Goal: Find specific page/section: Find specific page/section

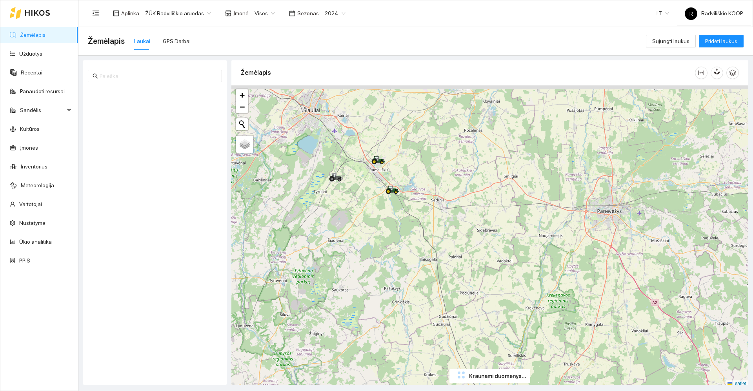
scroll to position [2, 0]
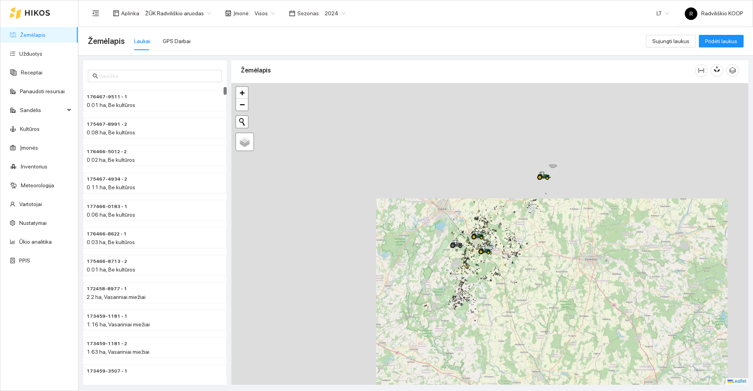
drag, startPoint x: 368, startPoint y: 251, endPoint x: 407, endPoint y: 305, distance: 66.6
click at [407, 305] on div "+ − Nieko nerasta. Bandykite dar kartą. Žemėlapis Palydovas Leaflet" at bounding box center [489, 234] width 517 height 302
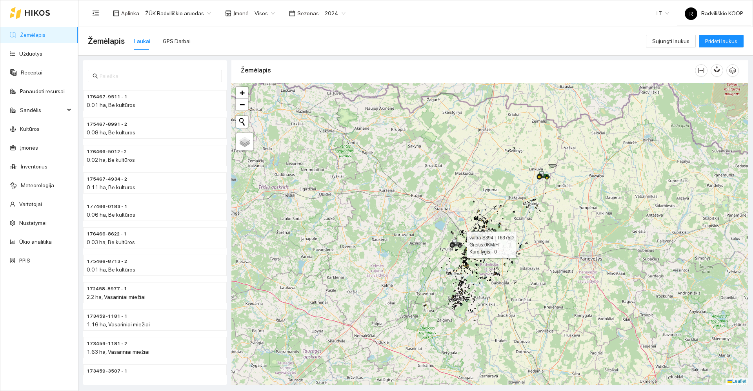
click at [456, 247] on icon at bounding box center [456, 244] width 14 height 9
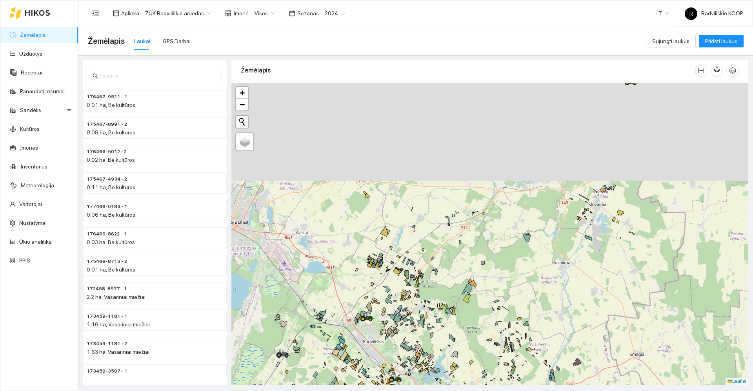
drag, startPoint x: 463, startPoint y: 173, endPoint x: 479, endPoint y: 298, distance: 126.5
click at [479, 298] on div "+ − Nieko nerasta. Bandykite dar kartą. Žemėlapis Palydovas Leaflet" at bounding box center [489, 234] width 517 height 302
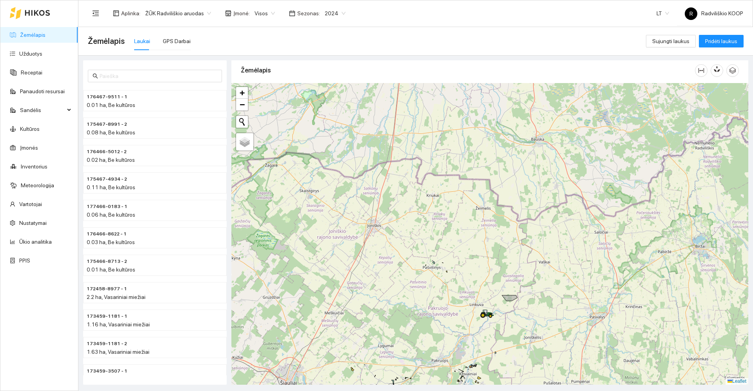
drag, startPoint x: 579, startPoint y: 207, endPoint x: 501, endPoint y: 318, distance: 135.5
click at [506, 332] on div "+ − Nieko nerasta. Bandykite dar kartą. Žemėlapis Palydovas Leaflet" at bounding box center [489, 234] width 517 height 302
click at [490, 317] on div "+ − Nieko nerasta. Bandykite dar kartą. Žemėlapis Palydovas Leaflet" at bounding box center [489, 234] width 517 height 302
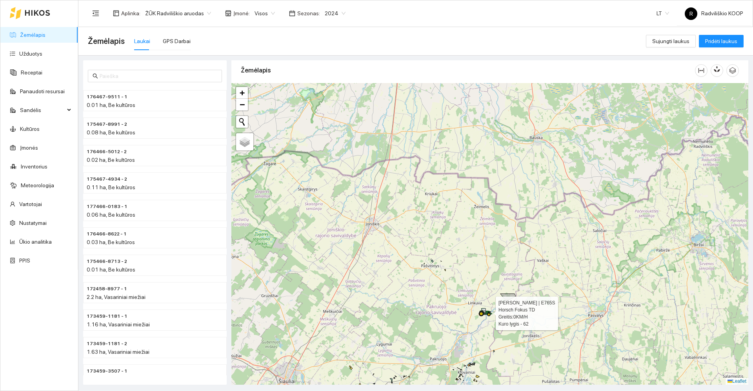
click at [485, 313] on icon at bounding box center [484, 311] width 4 height 5
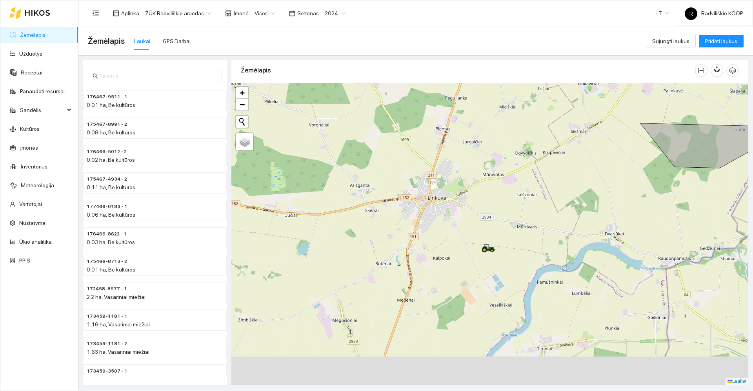
drag, startPoint x: 538, startPoint y: 284, endPoint x: 509, endPoint y: 211, distance: 78.0
click at [510, 211] on div "+ − Nieko nerasta. Bandykite dar kartą. Žemėlapis Palydovas Leaflet" at bounding box center [489, 234] width 517 height 302
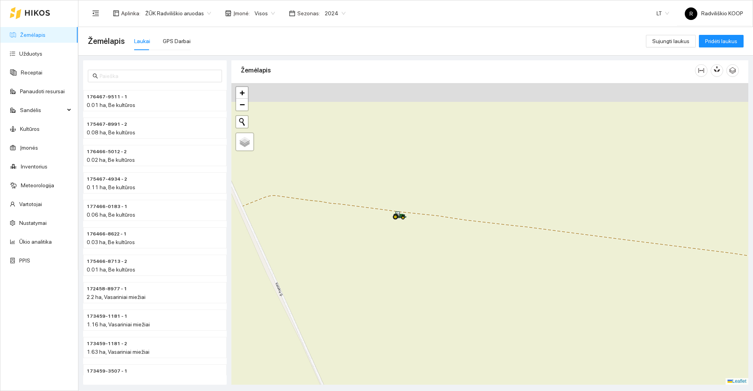
drag, startPoint x: 401, startPoint y: 219, endPoint x: 448, endPoint y: 265, distance: 65.7
click at [447, 268] on div "+ − Nieko nerasta. Bandykite dar kartą. Žemėlapis Palydovas Leaflet" at bounding box center [489, 234] width 517 height 302
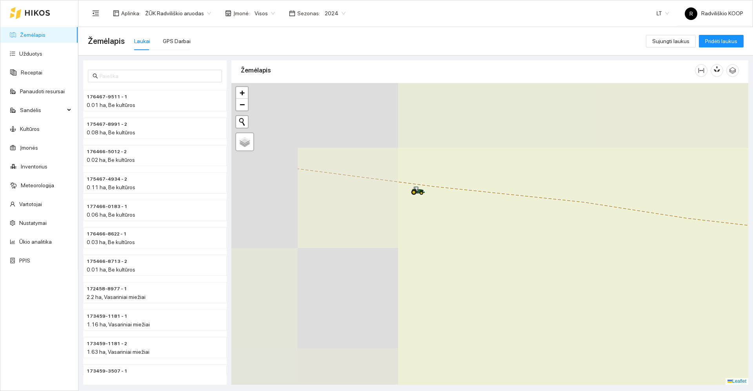
drag, startPoint x: 366, startPoint y: 205, endPoint x: 514, endPoint y: 286, distance: 168.8
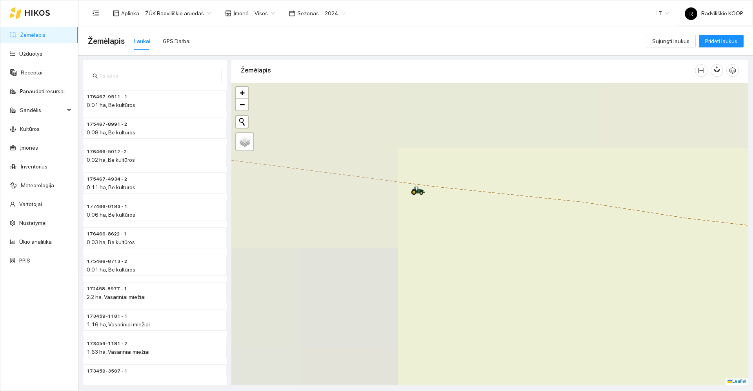
click at [514, 286] on div "+ − Nieko nerasta. Bandykite dar kartą. Žemėlapis Palydovas Leaflet" at bounding box center [489, 234] width 517 height 302
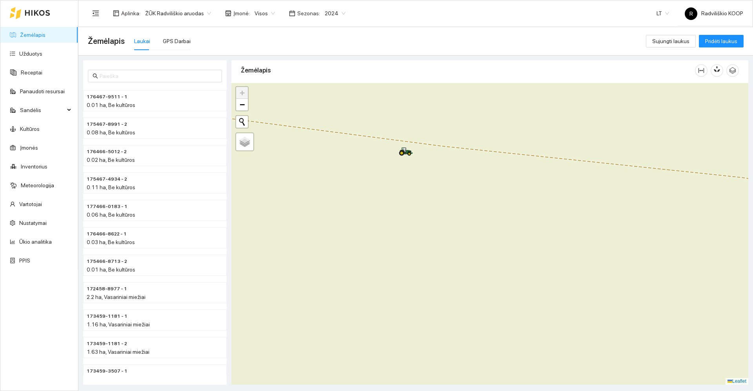
drag, startPoint x: 397, startPoint y: 193, endPoint x: 436, endPoint y: 271, distance: 87.0
click at [436, 271] on div "+ − Nieko nerasta. Bandykite dar kartą. Žemėlapis Palydovas Leaflet" at bounding box center [489, 234] width 517 height 302
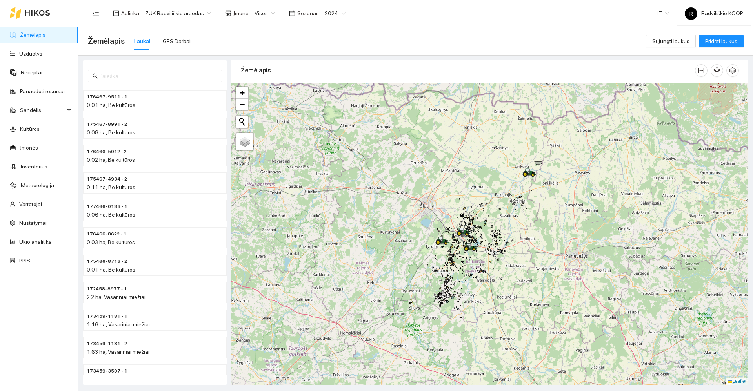
drag, startPoint x: 608, startPoint y: 269, endPoint x: 540, endPoint y: 227, distance: 80.9
click at [540, 227] on div "+ − Nieko nerasta. Bandykite dar kartą. Žemėlapis Palydovas Leaflet" at bounding box center [489, 234] width 517 height 302
click at [471, 248] on icon at bounding box center [470, 246] width 13 height 6
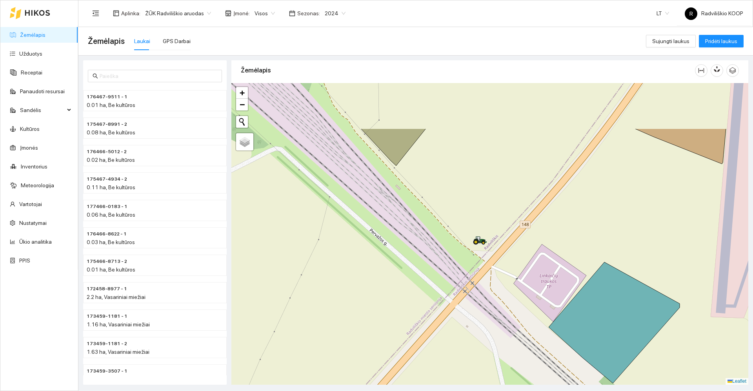
drag, startPoint x: 437, startPoint y: 206, endPoint x: 484, endPoint y: 282, distance: 89.9
click at [484, 282] on div "+ − Nieko nerasta. Bandykite dar kartą. Žemėlapis Palydovas Leaflet" at bounding box center [489, 234] width 517 height 302
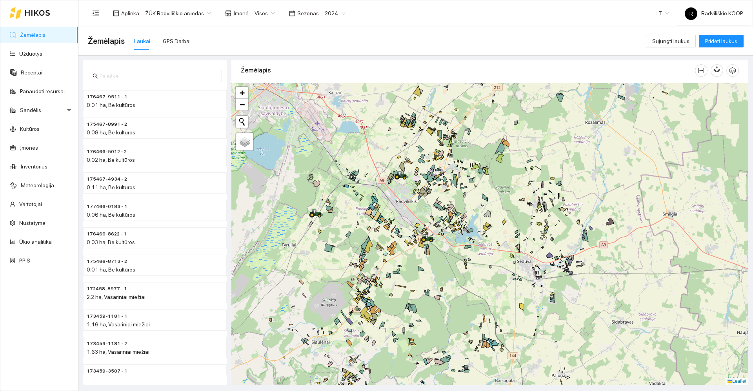
drag, startPoint x: 403, startPoint y: 203, endPoint x: 467, endPoint y: 220, distance: 65.7
click at [467, 220] on div "+ − Nieko nerasta. Bandykite dar kartą. Žemėlapis Palydovas Leaflet" at bounding box center [489, 234] width 517 height 302
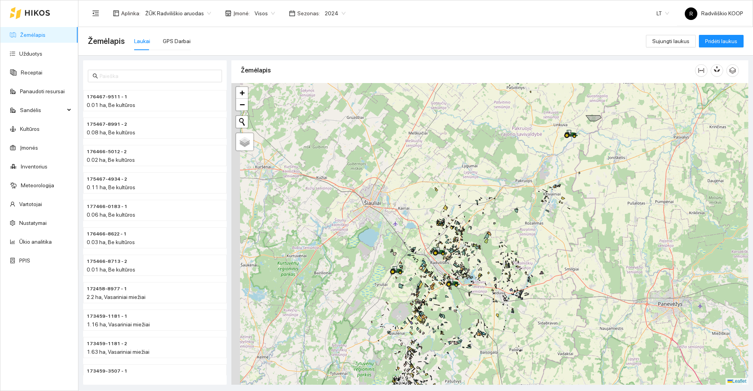
drag, startPoint x: 457, startPoint y: 194, endPoint x: 480, endPoint y: 220, distance: 35.0
click at [481, 218] on div "+ − Nieko nerasta. Bandykite dar kartą. Žemėlapis Palydovas Leaflet" at bounding box center [489, 234] width 517 height 302
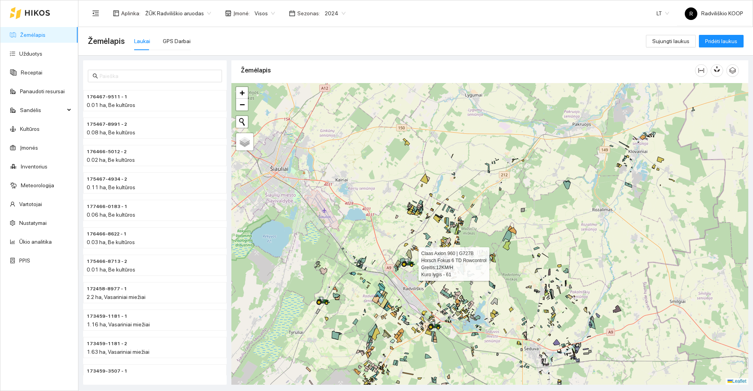
click at [405, 262] on icon at bounding box center [404, 264] width 5 height 5
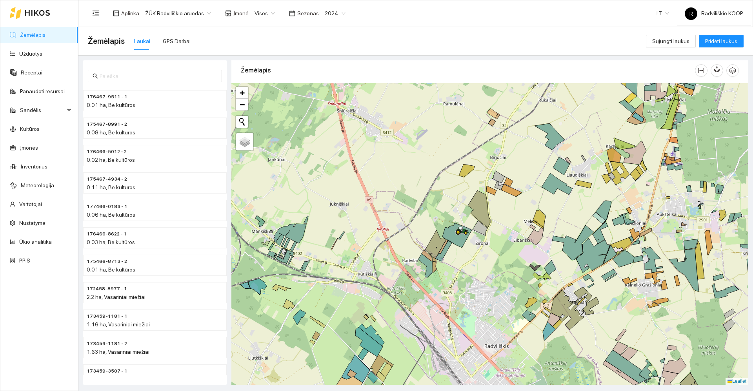
drag, startPoint x: 497, startPoint y: 226, endPoint x: 497, endPoint y: 163, distance: 63.1
click at [497, 163] on div "190471-6538 - 1 | Žieminiai miežiai 35.22 ha + − Nieko nerasta. Bandykite dar k…" at bounding box center [489, 234] width 517 height 302
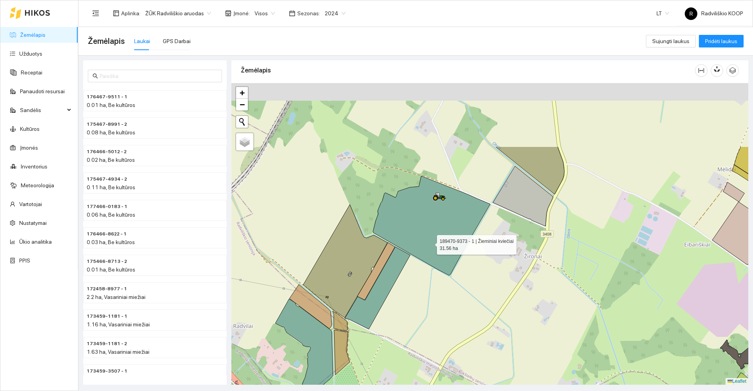
drag, startPoint x: 412, startPoint y: 156, endPoint x: 440, endPoint y: 273, distance: 120.8
click at [440, 273] on icon at bounding box center [431, 226] width 117 height 100
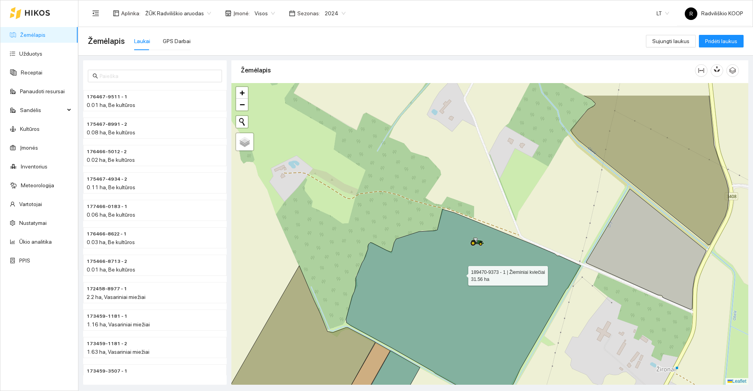
drag, startPoint x: 448, startPoint y: 229, endPoint x: 462, endPoint y: 279, distance: 51.6
click at [462, 279] on icon at bounding box center [463, 308] width 235 height 198
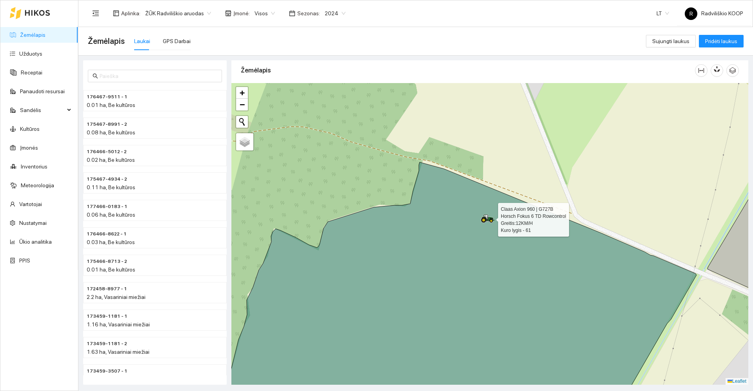
click at [489, 216] on icon at bounding box center [488, 219] width 14 height 9
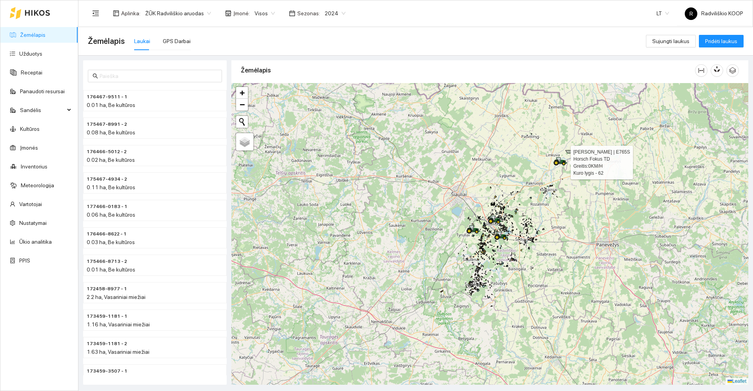
click at [565, 164] on icon at bounding box center [564, 164] width 4 height 4
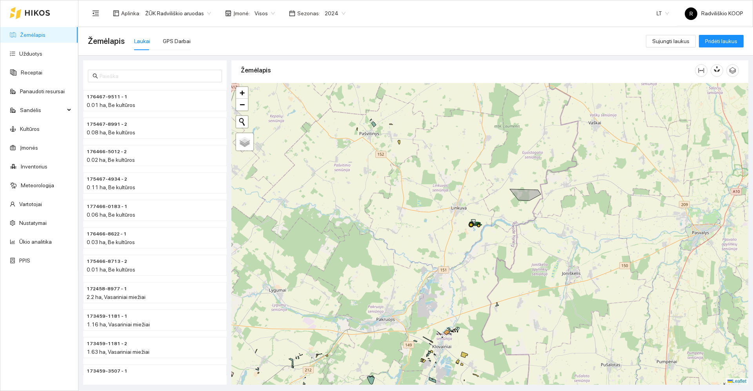
drag, startPoint x: 538, startPoint y: 218, endPoint x: 502, endPoint y: 222, distance: 35.6
click at [514, 225] on div "+ − Nieko nerasta. Bandykite dar kartą. Žemėlapis Palydovas Leaflet" at bounding box center [489, 234] width 517 height 302
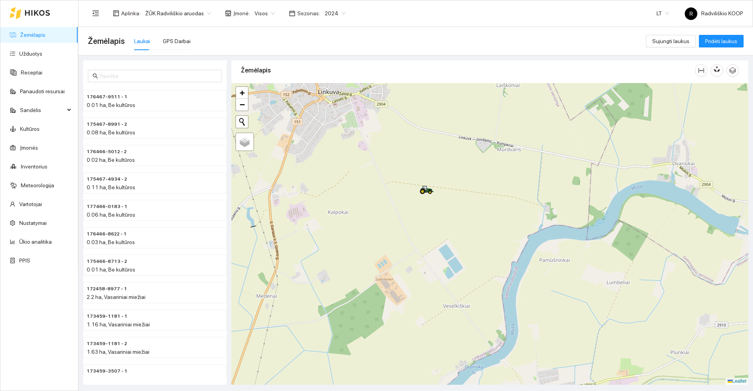
drag, startPoint x: 360, startPoint y: 215, endPoint x: 418, endPoint y: 227, distance: 60.1
click at [416, 229] on div "+ − Nieko nerasta. Bandykite dar kartą. Žemėlapis Palydovas Leaflet" at bounding box center [489, 234] width 517 height 302
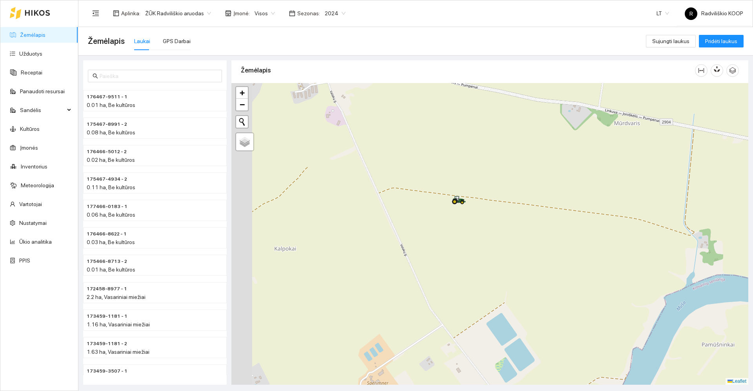
drag, startPoint x: 437, startPoint y: 216, endPoint x: 467, endPoint y: 262, distance: 54.2
click at [467, 262] on div "+ − Nieko nerasta. Bandykite dar kartą. Žemėlapis Palydovas Leaflet" at bounding box center [489, 234] width 517 height 302
